Goal: Task Accomplishment & Management: Manage account settings

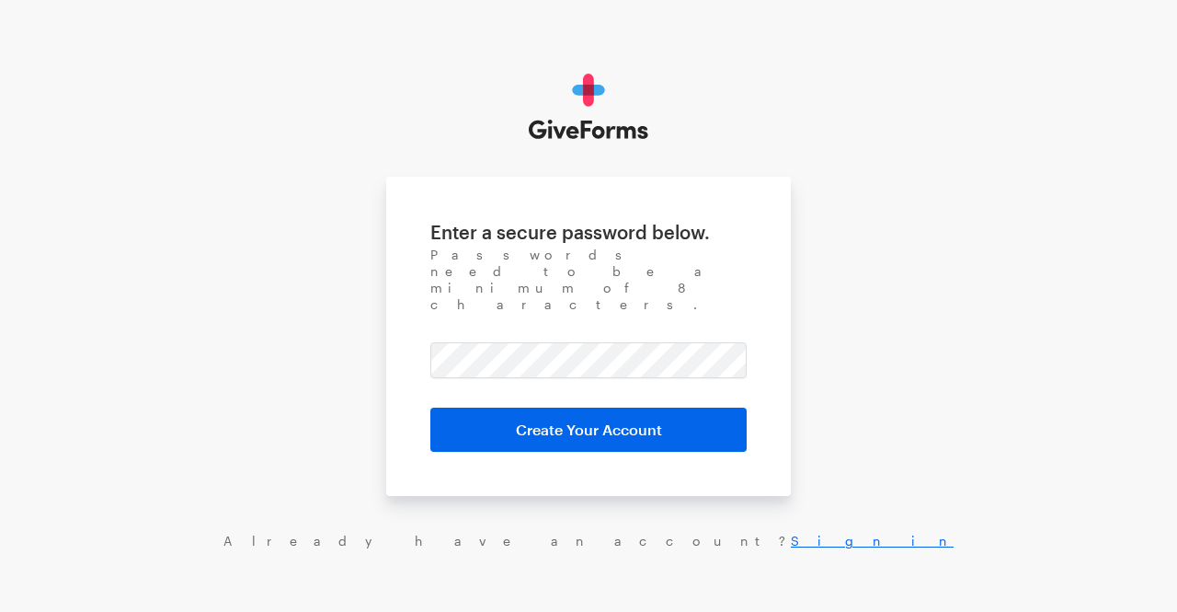
click at [500, 356] on form "Enter a secure password below. Passwords need to be a minimum of 8 characters. …" at bounding box center [588, 336] width 405 height 319
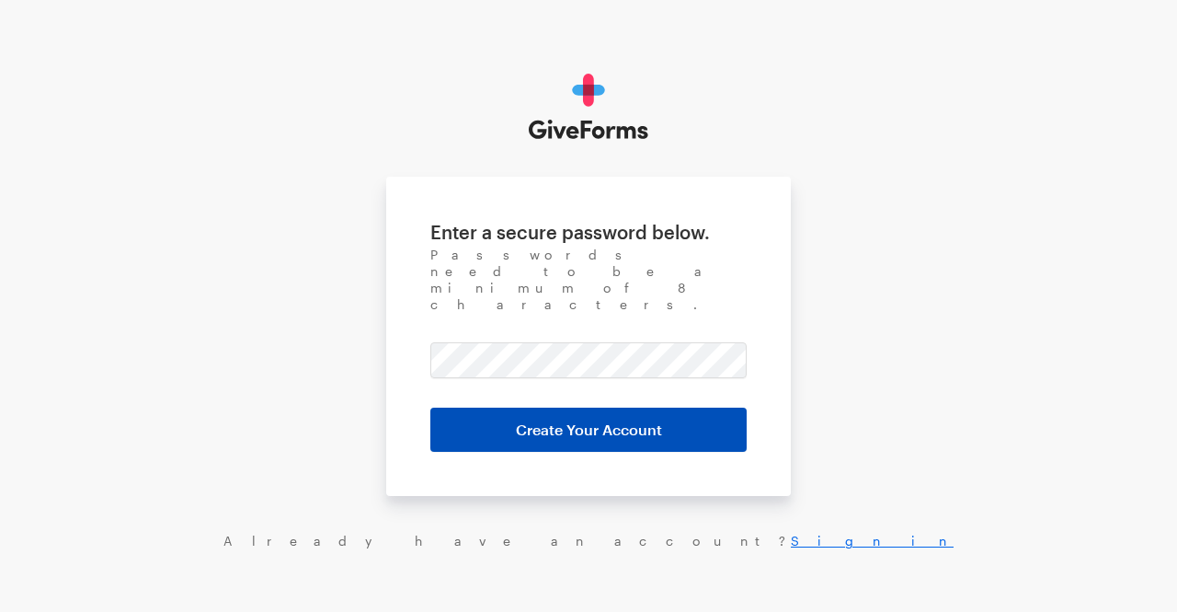
click at [502, 408] on input "Create Your Account" at bounding box center [588, 430] width 316 height 44
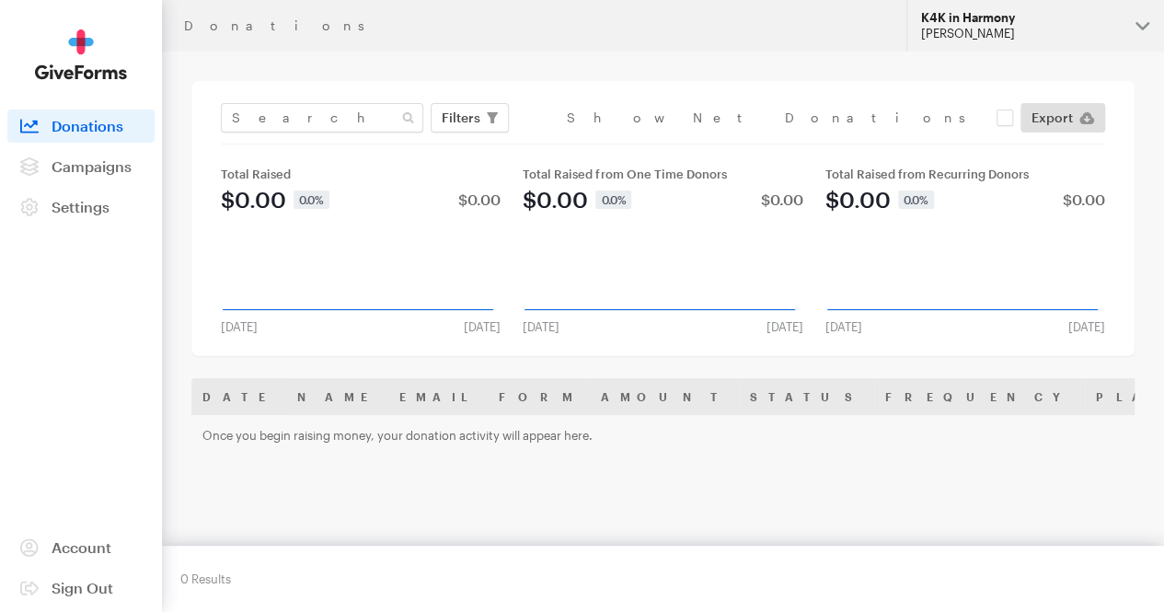
click at [930, 29] on div "[PERSON_NAME]" at bounding box center [1021, 34] width 200 height 16
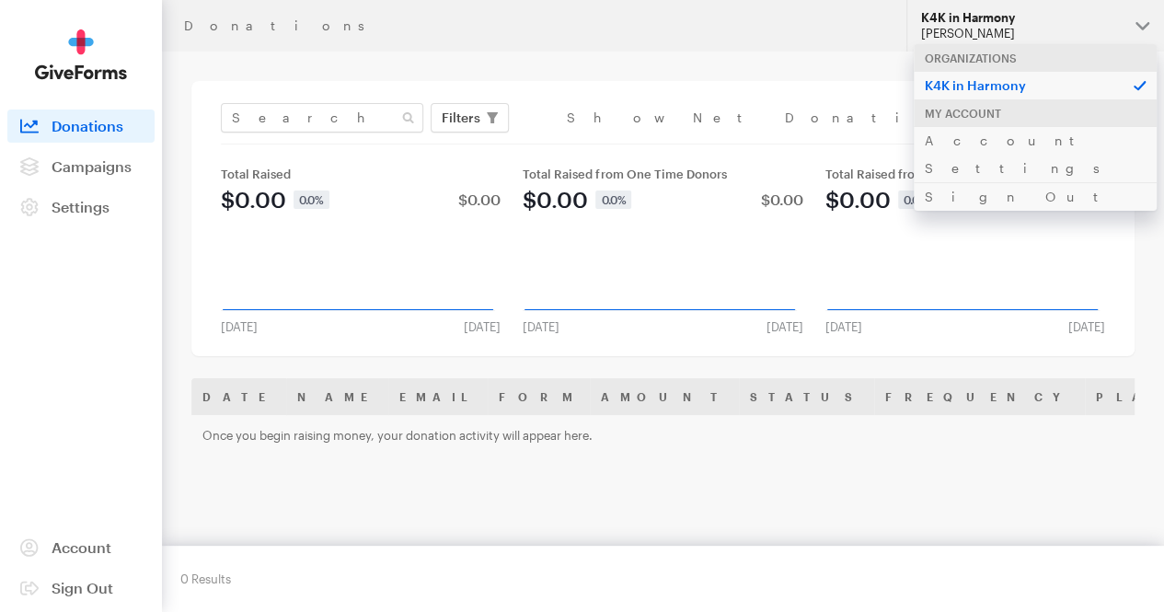
click at [743, 100] on div "Filters Clear Filters Apply Date Aug 16, 2025 - Sep 12, 2025 Forms Strike a Cho…" at bounding box center [662, 218] width 943 height 275
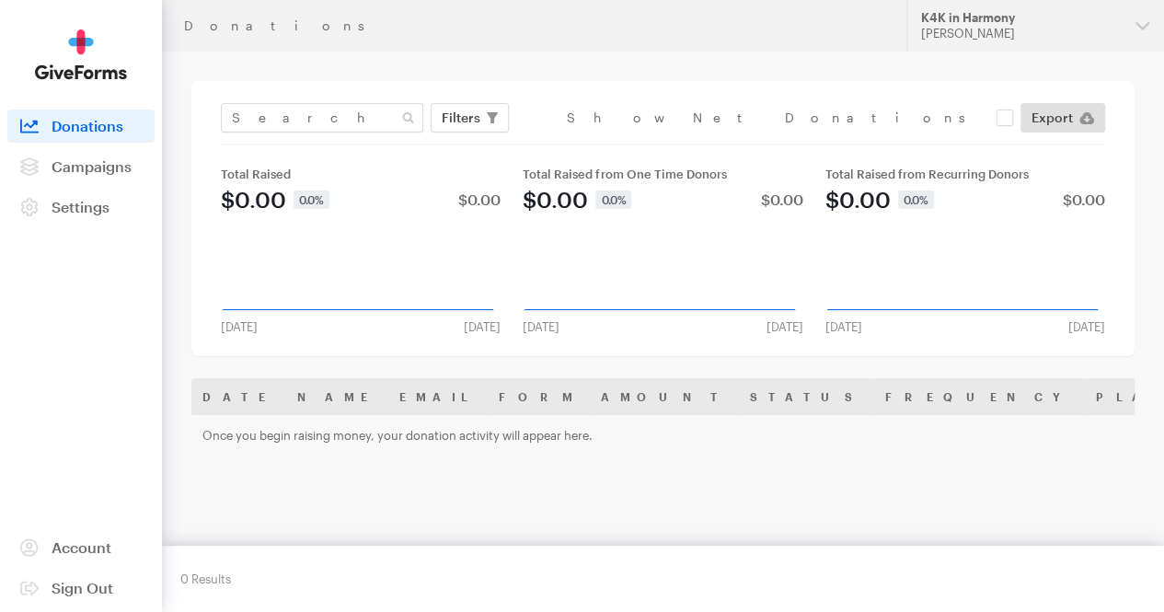
click at [129, 143] on link "Donations" at bounding box center [80, 125] width 147 height 33
click at [113, 168] on link "Campaigns" at bounding box center [80, 166] width 147 height 33
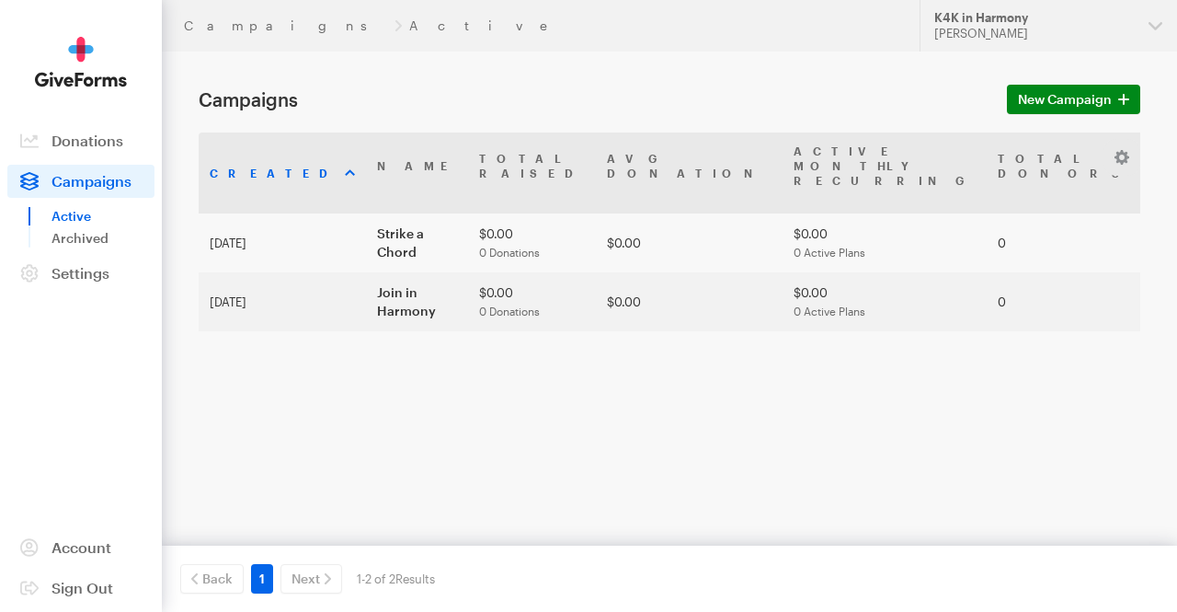
drag, startPoint x: 239, startPoint y: 137, endPoint x: 193, endPoint y: 186, distance: 67.0
click at [193, 186] on main "Campaigns New Campaign Created Name Total Raised Avg Donation Active Monthly Re…" at bounding box center [588, 329] width 1177 height 554
click at [90, 267] on span "Settings" at bounding box center [81, 272] width 58 height 17
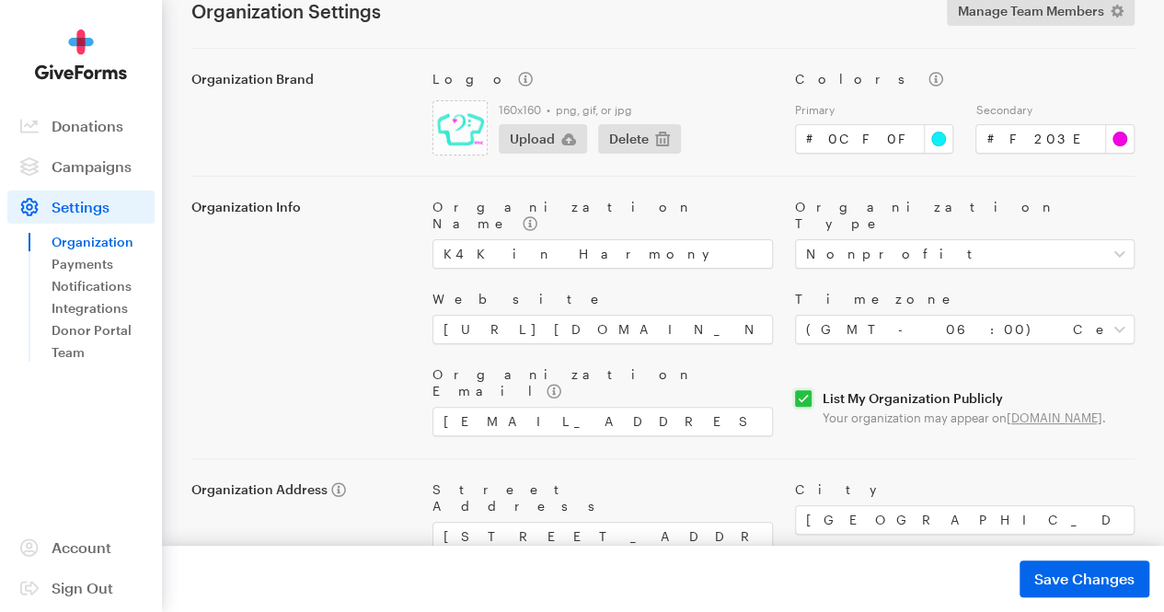
scroll to position [186, 0]
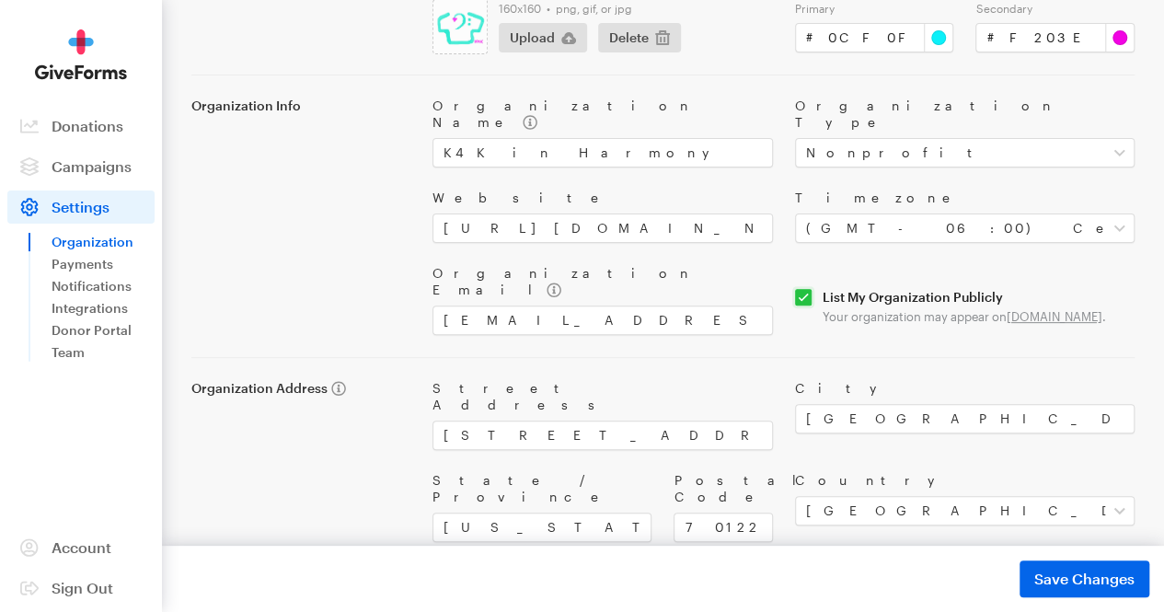
click at [78, 75] on img at bounding box center [81, 54] width 92 height 51
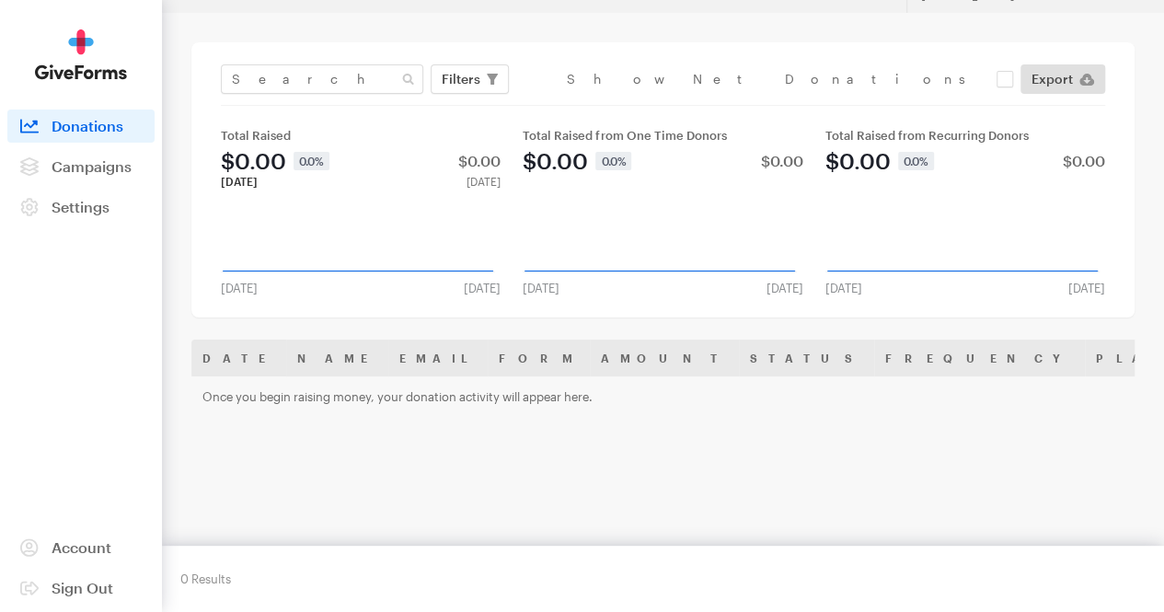
scroll to position [33, 0]
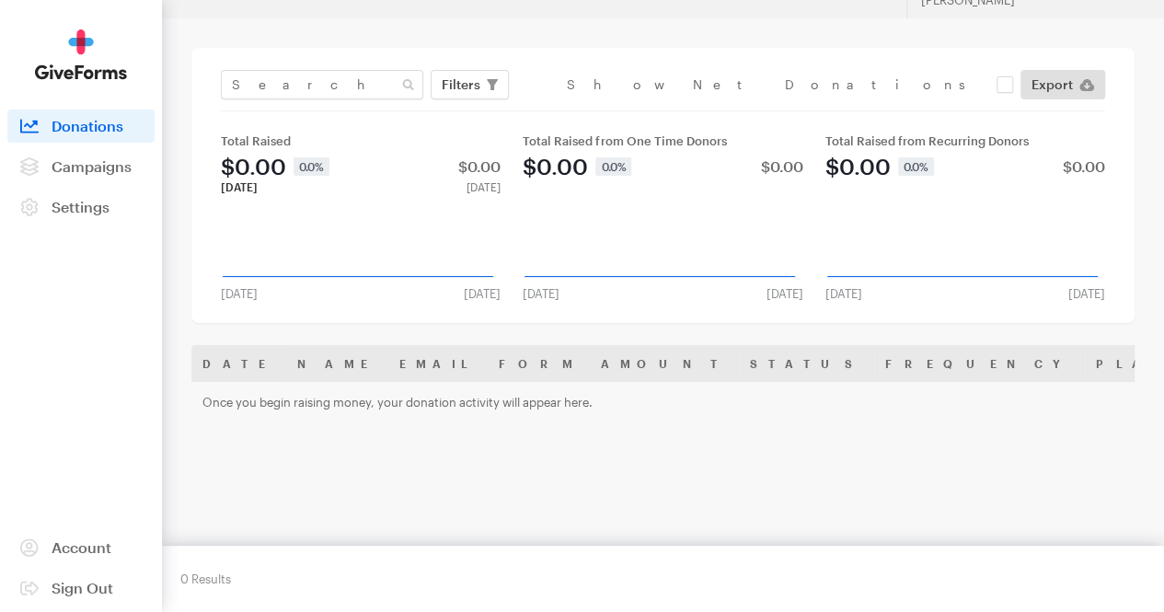
click at [279, 277] on icon at bounding box center [358, 277] width 269 height 0
